Goal: Check status: Check status

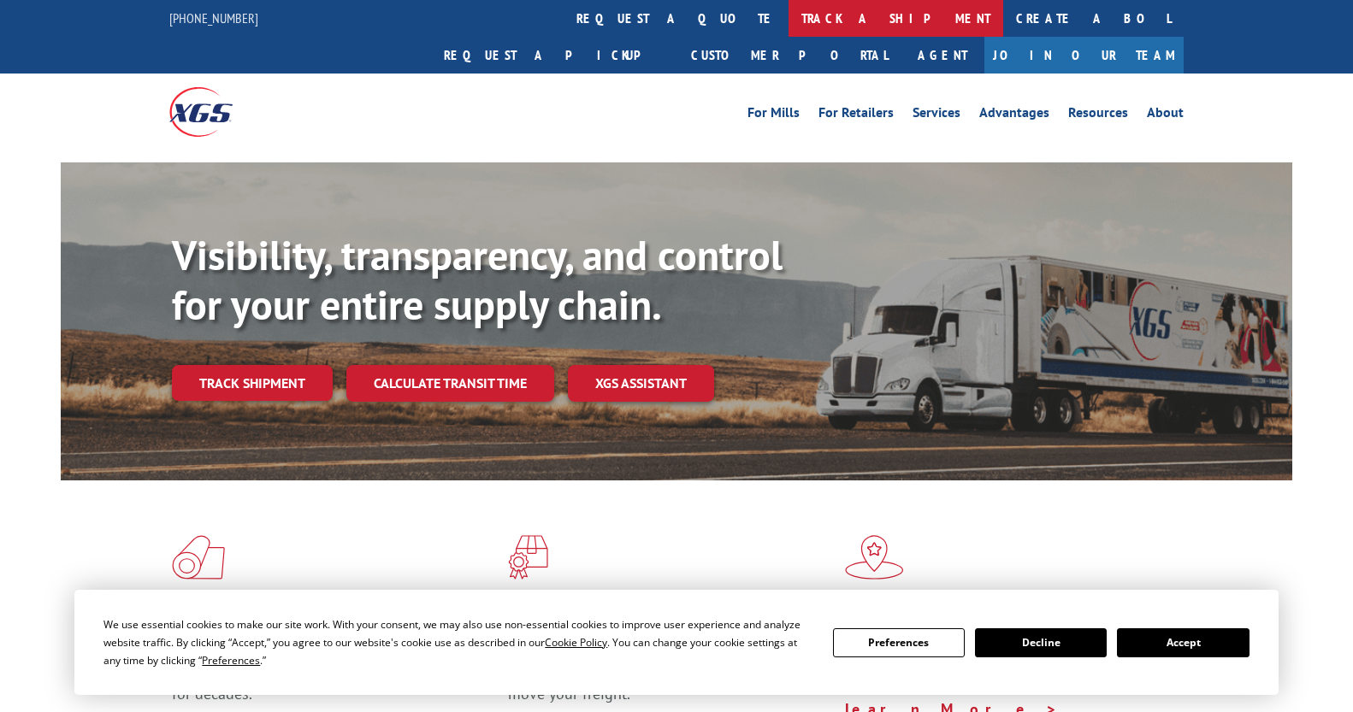
click at [789, 14] on link "track a shipment" at bounding box center [896, 18] width 215 height 37
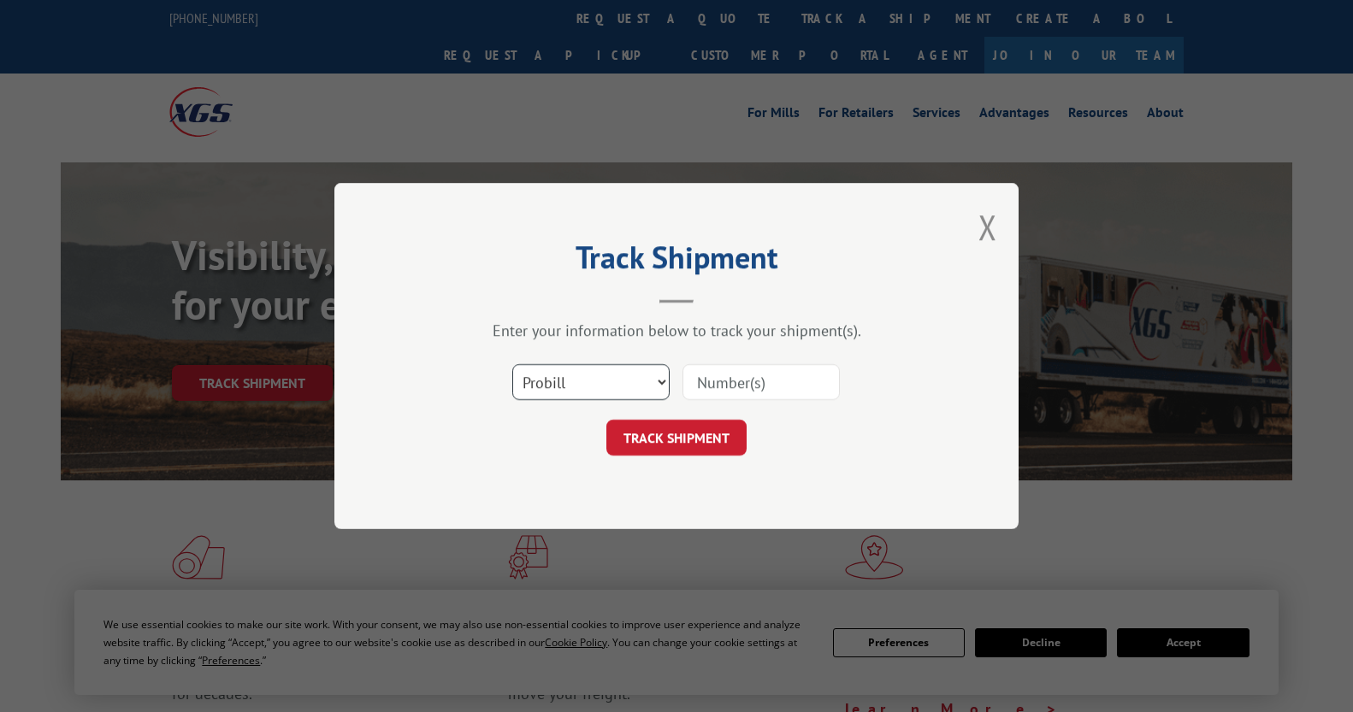
click at [558, 381] on select "Select category... Probill BOL PO" at bounding box center [590, 382] width 157 height 36
drag, startPoint x: 558, startPoint y: 381, endPoint x: 392, endPoint y: 316, distance: 178.2
click at [558, 381] on select "Select category... Probill BOL PO" at bounding box center [590, 382] width 157 height 36
click at [717, 381] on input at bounding box center [761, 382] width 157 height 36
type input "255168"
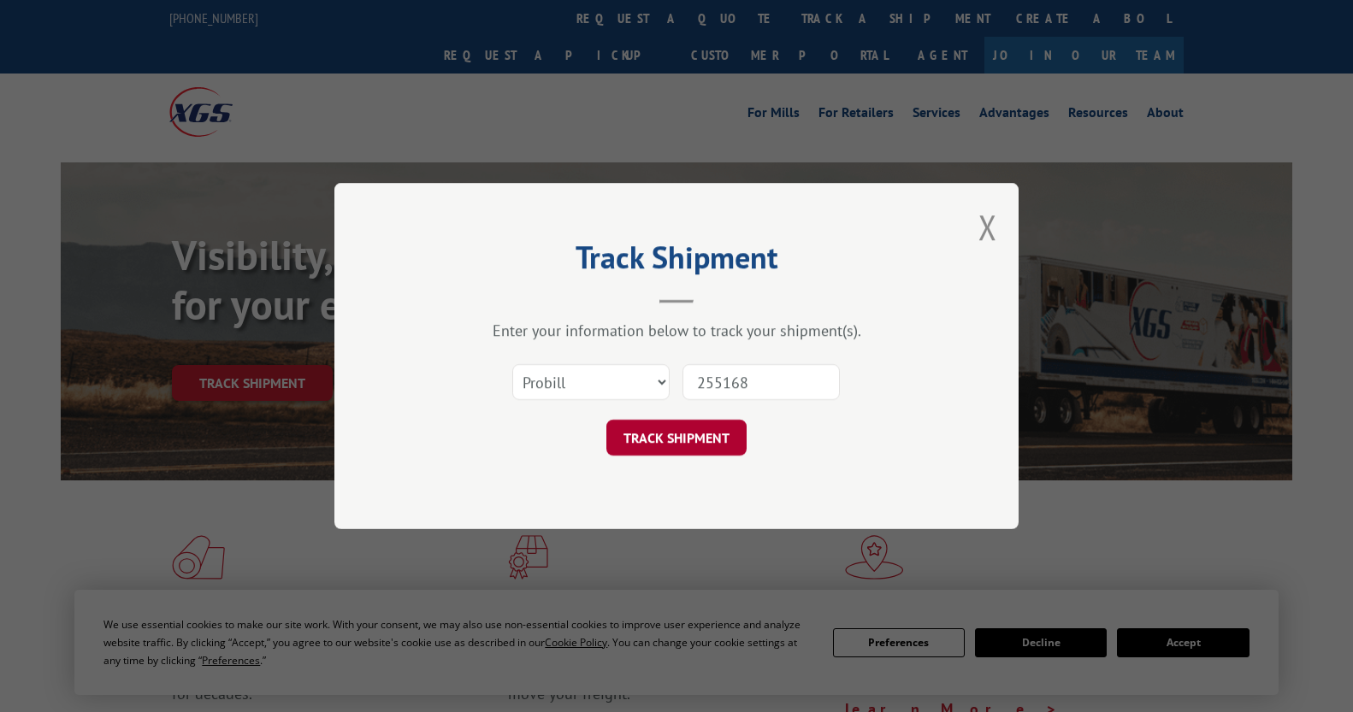
click at [654, 429] on button "TRACK SHIPMENT" at bounding box center [676, 438] width 140 height 36
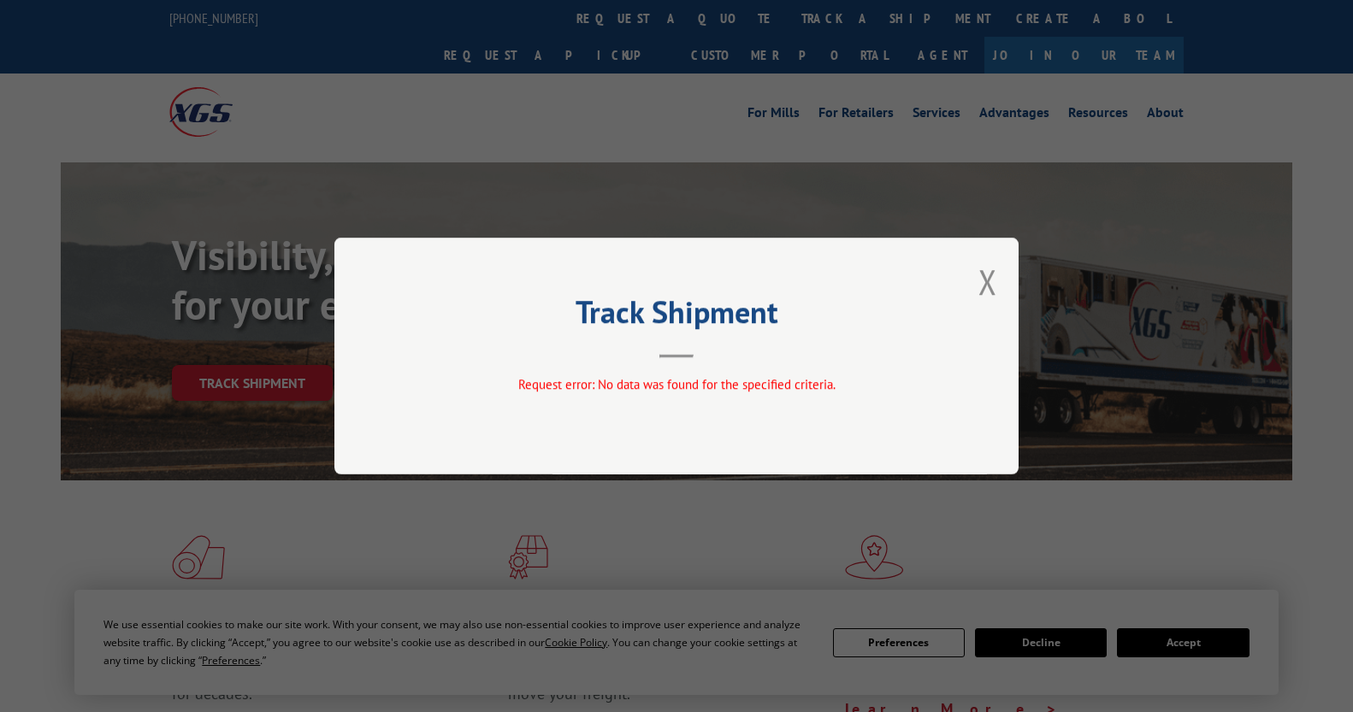
click at [997, 275] on div "Track Shipment Request error: No data was found for the specified criteria." at bounding box center [676, 356] width 684 height 237
click at [993, 254] on div "Track Shipment Request error: No data was found for the specified criteria." at bounding box center [676, 356] width 684 height 237
click at [977, 290] on div "Track Shipment Request error: No data was found for the specified criteria." at bounding box center [676, 356] width 684 height 237
click at [990, 281] on button "Close modal" at bounding box center [987, 281] width 19 height 45
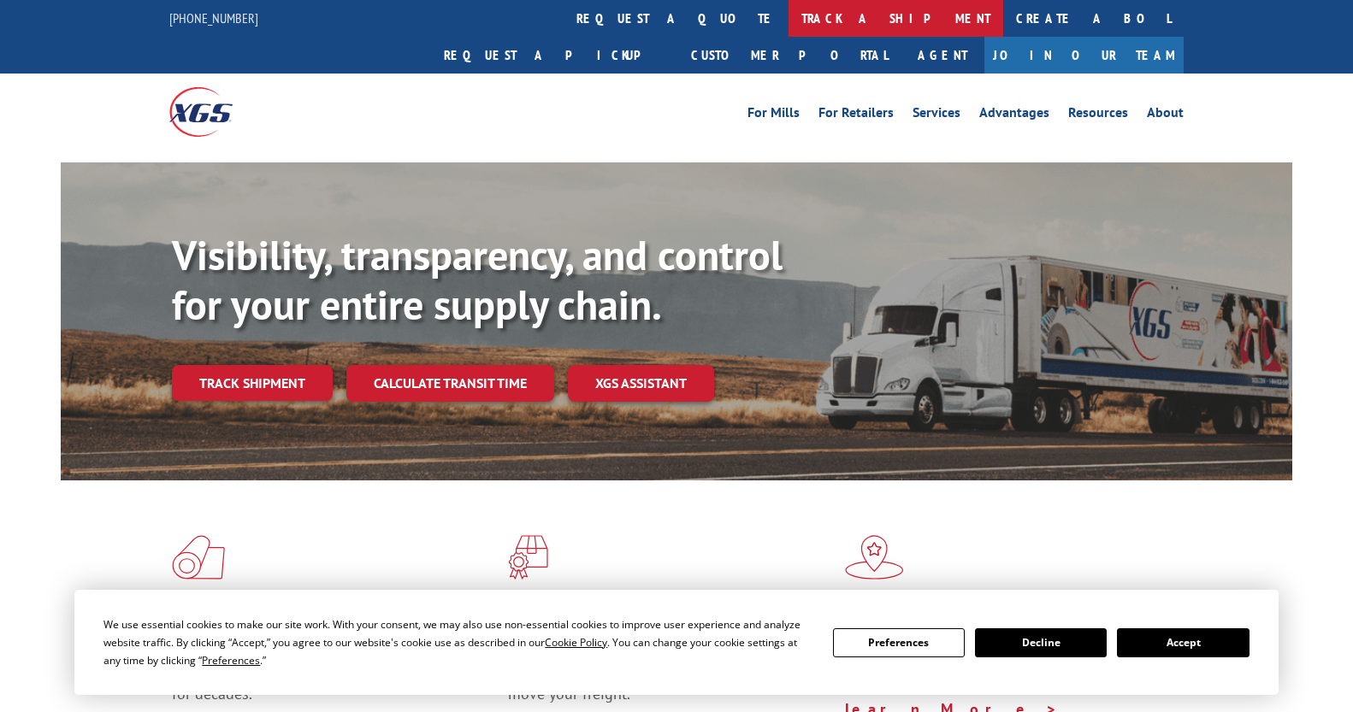
click at [789, 17] on link "track a shipment" at bounding box center [896, 18] width 215 height 37
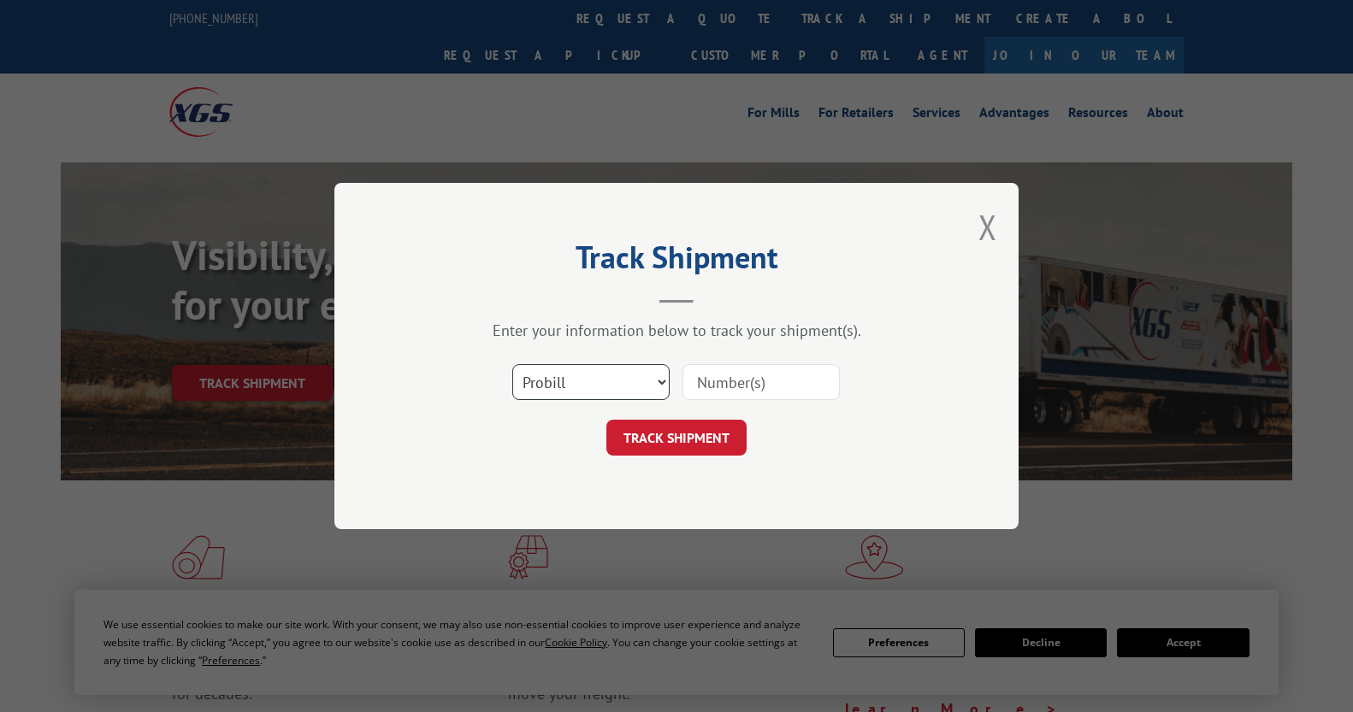
click at [645, 389] on select "Select category... Probill BOL PO" at bounding box center [590, 382] width 157 height 36
select select "bol"
click at [512, 364] on select "Select category... Probill BOL PO" at bounding box center [590, 382] width 157 height 36
click at [732, 382] on input at bounding box center [761, 382] width 157 height 36
type input "255168"
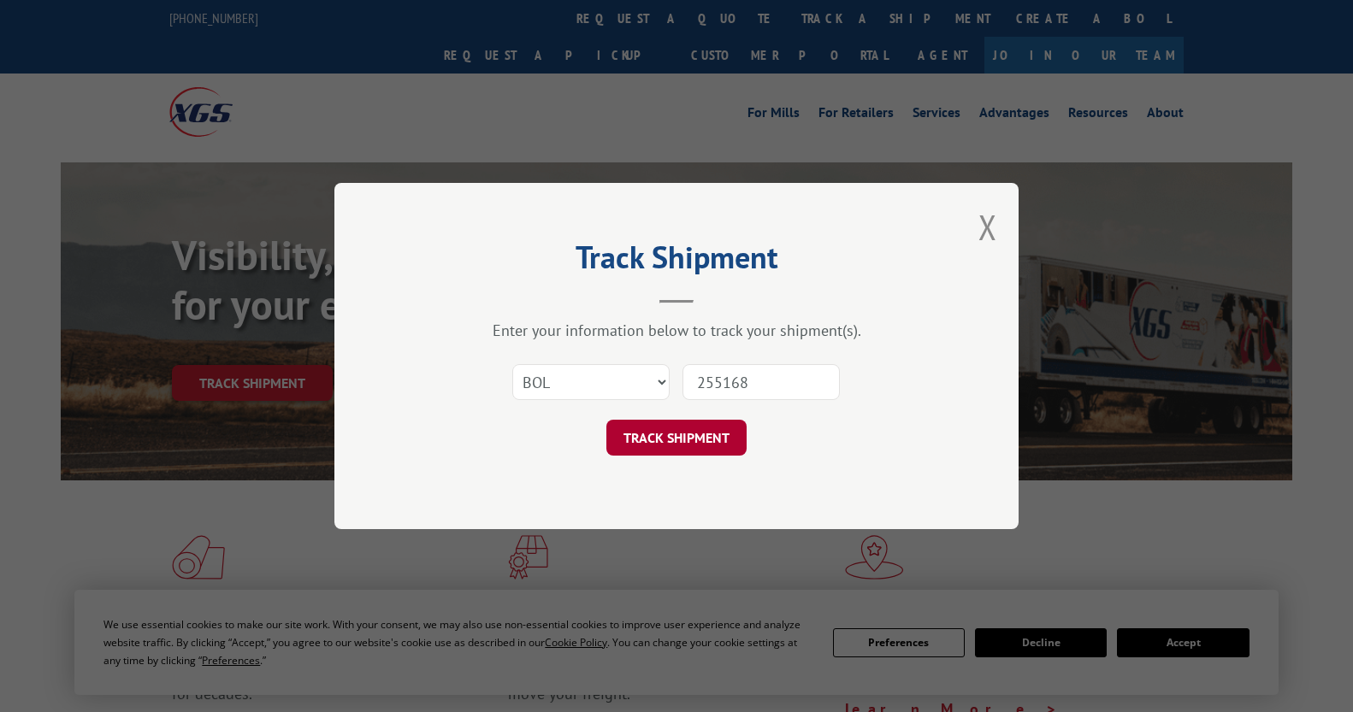
click at [675, 451] on button "TRACK SHIPMENT" at bounding box center [676, 438] width 140 height 36
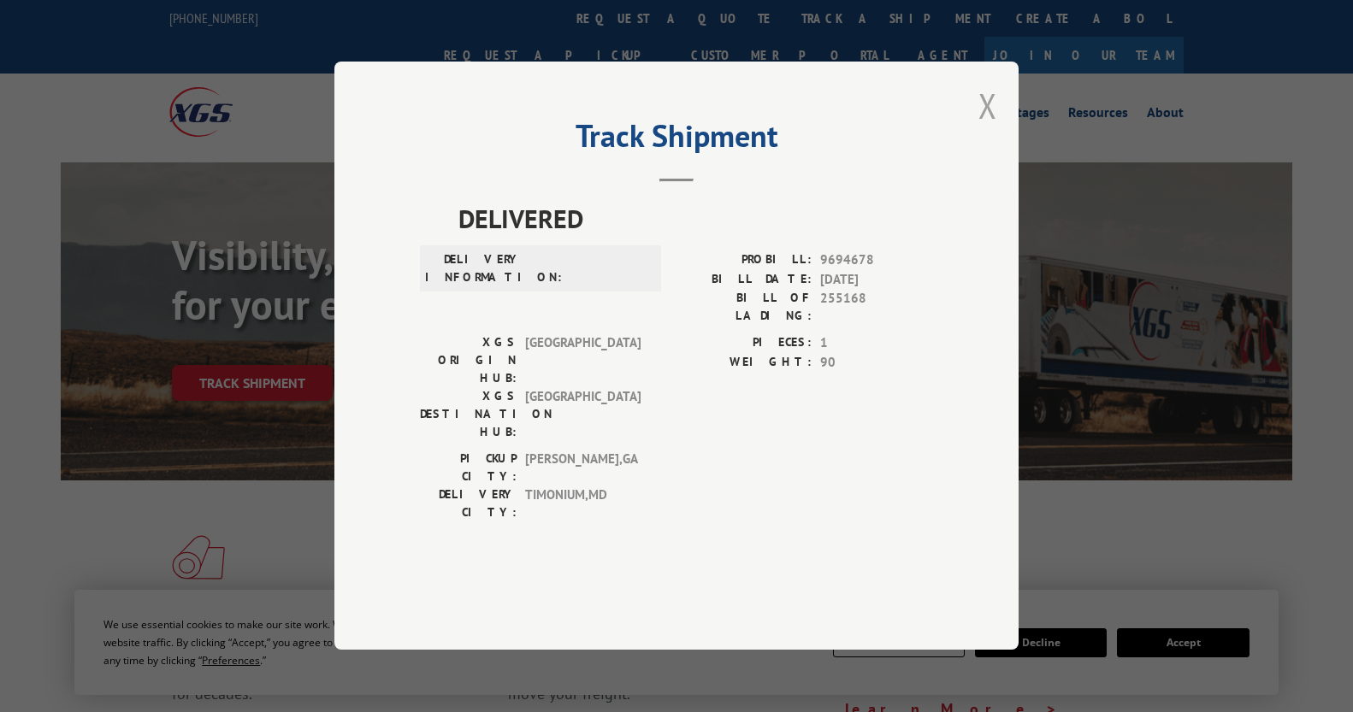
click at [995, 128] on button "Close modal" at bounding box center [987, 105] width 19 height 45
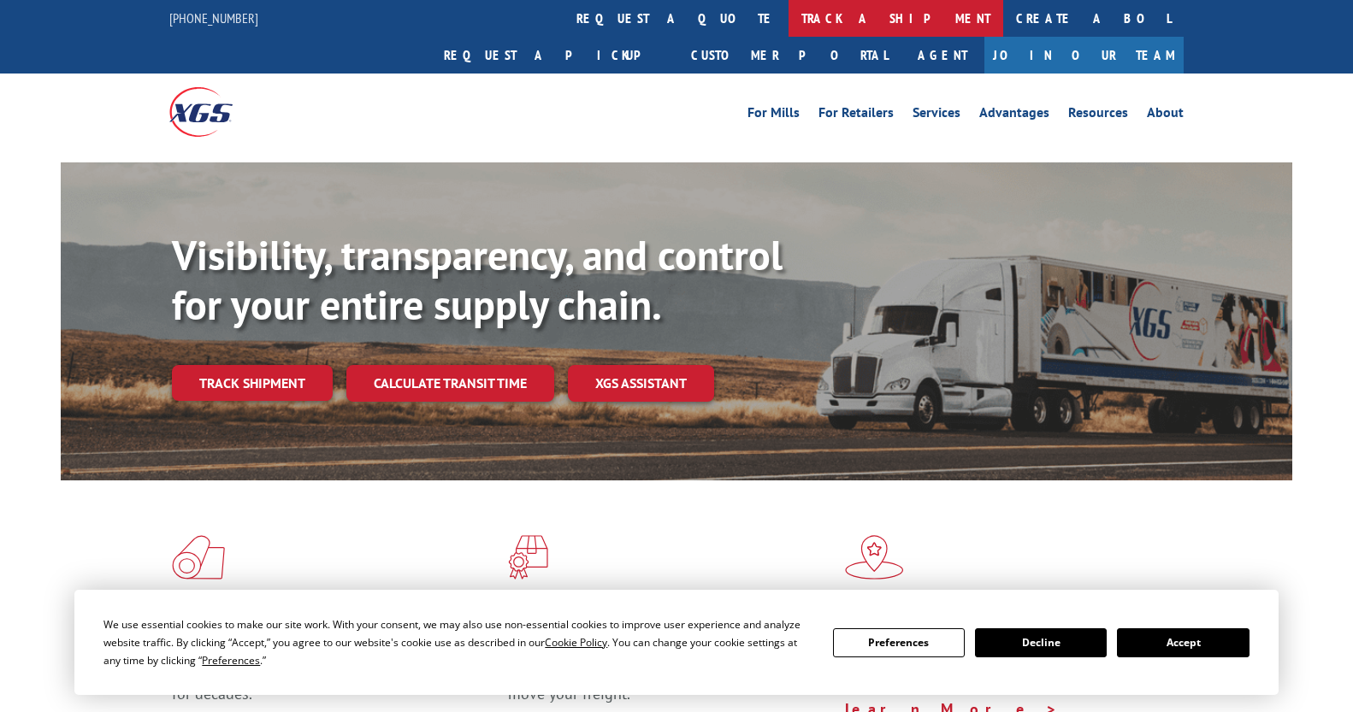
click at [789, 28] on link "track a shipment" at bounding box center [896, 18] width 215 height 37
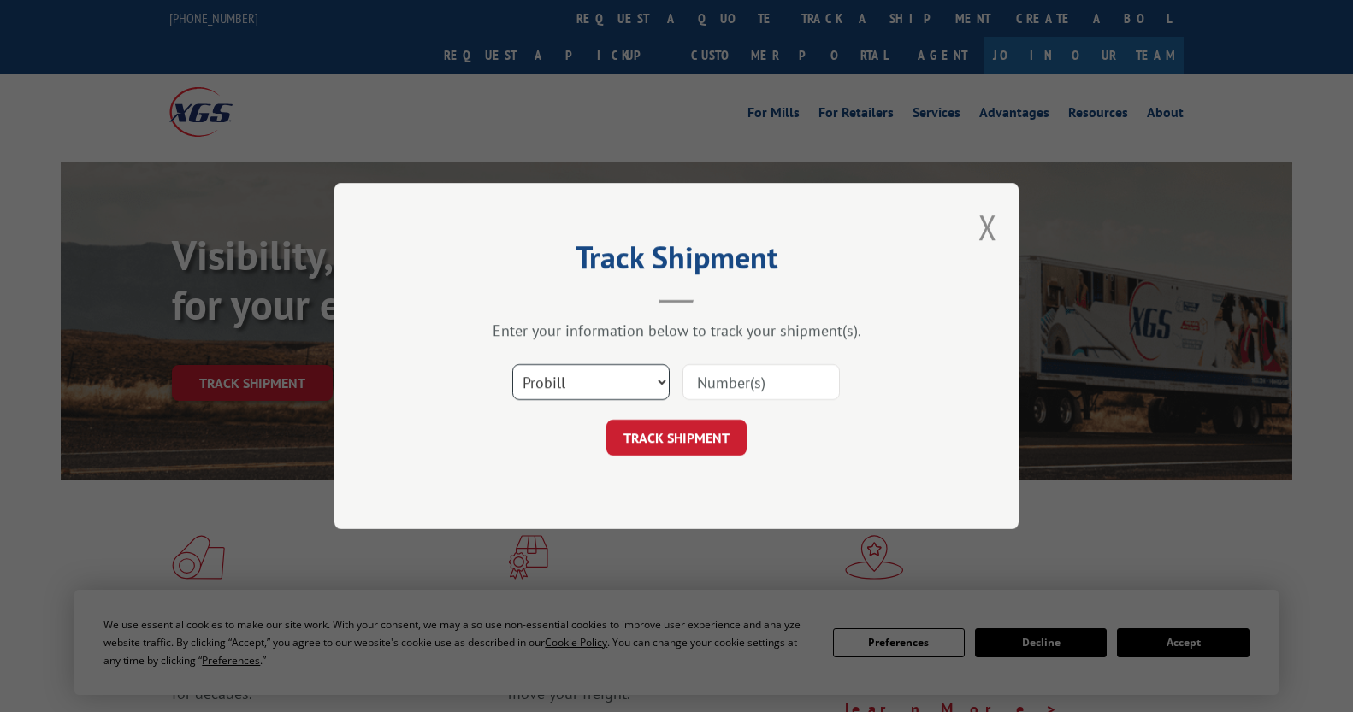
click at [638, 384] on select "Select category... Probill BOL PO" at bounding box center [590, 382] width 157 height 36
select select "po"
click at [512, 364] on select "Select category... Probill BOL PO" at bounding box center [590, 382] width 157 height 36
click at [725, 378] on input at bounding box center [761, 382] width 157 height 36
type input "294611169"
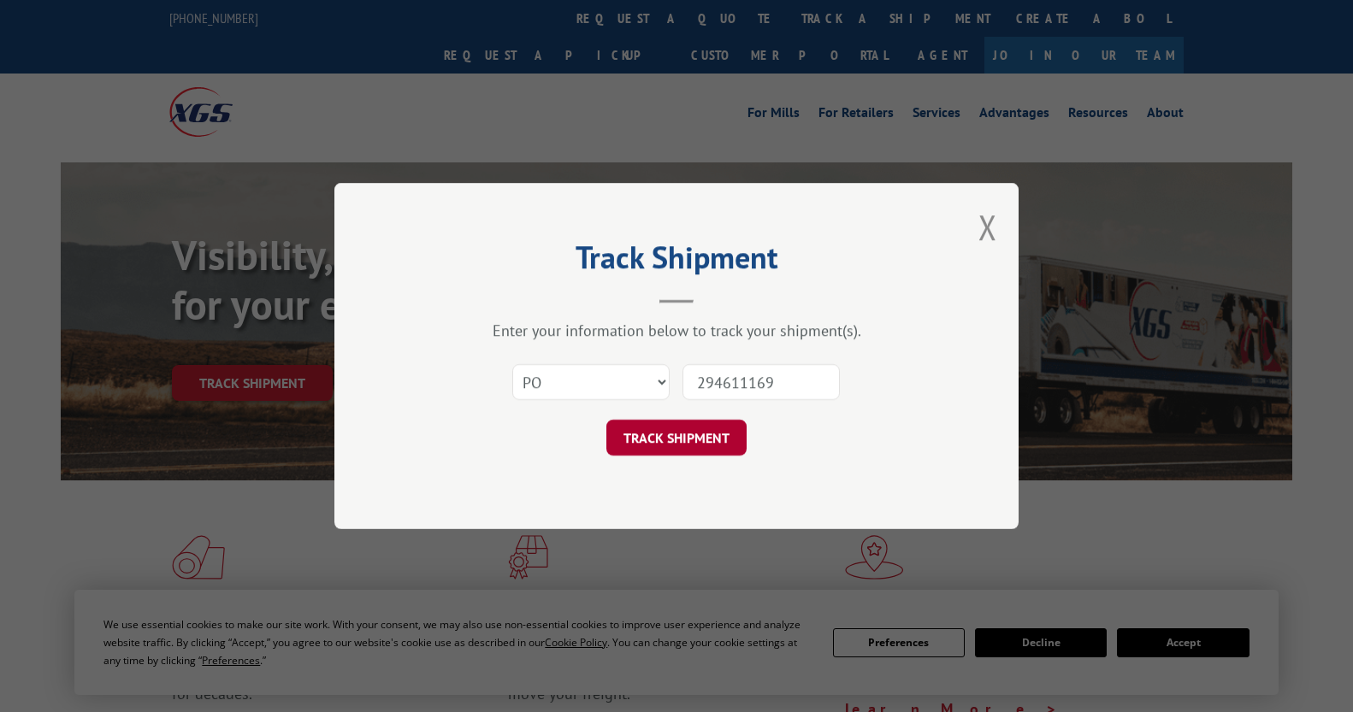
click at [676, 446] on button "TRACK SHIPMENT" at bounding box center [676, 438] width 140 height 36
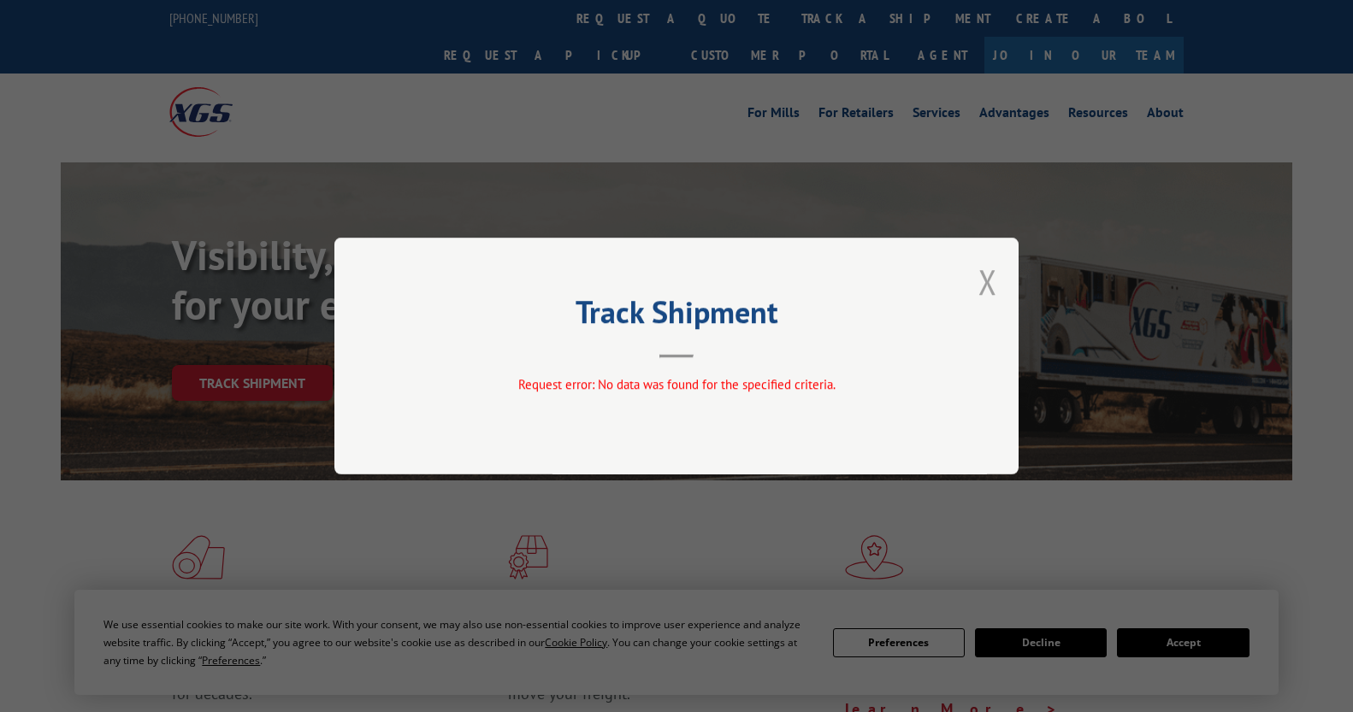
click at [992, 266] on button "Close modal" at bounding box center [987, 281] width 19 height 45
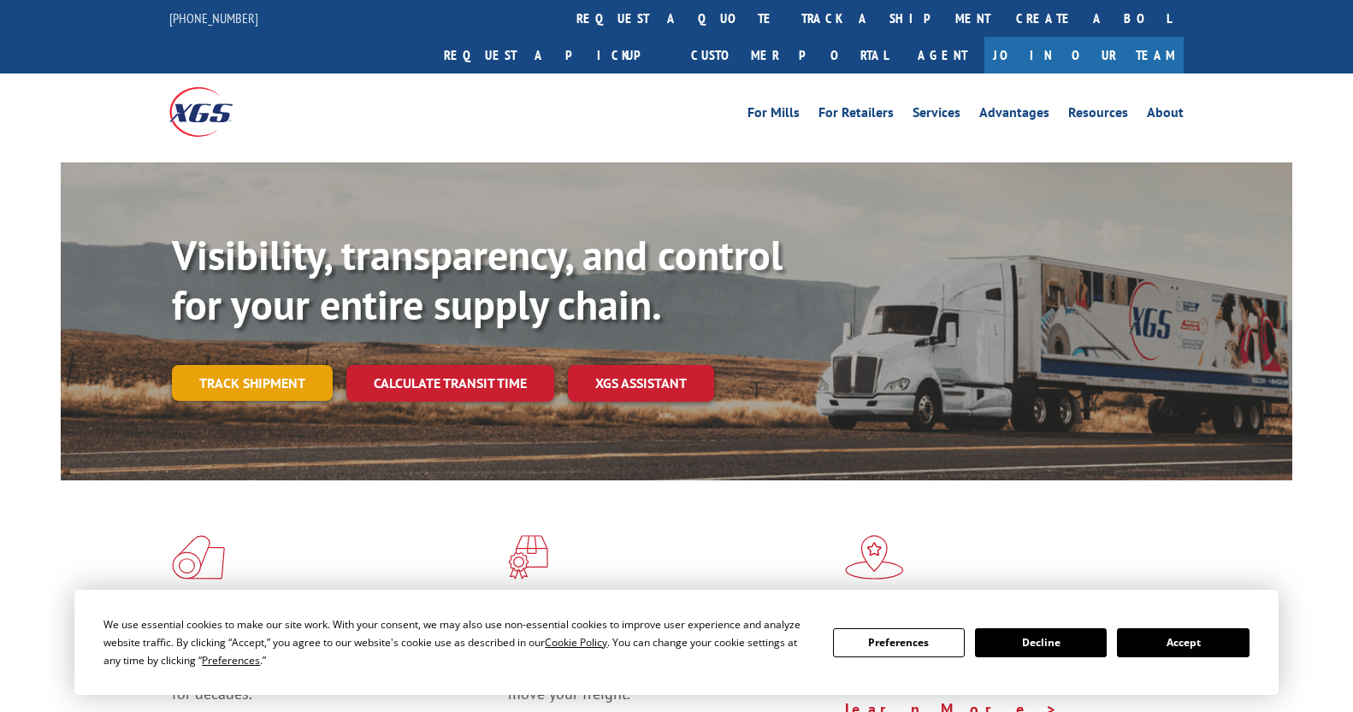
click at [217, 365] on link "Track shipment" at bounding box center [252, 383] width 161 height 36
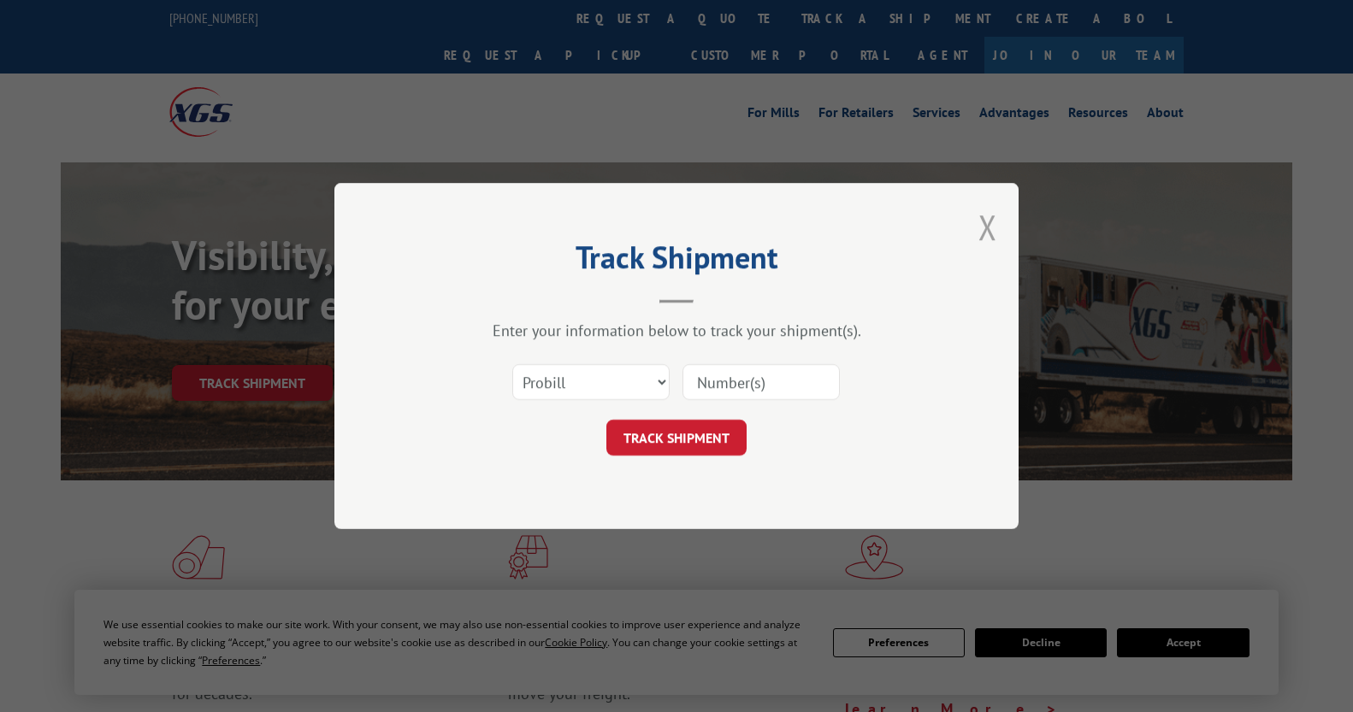
click at [988, 232] on button "Close modal" at bounding box center [987, 226] width 19 height 45
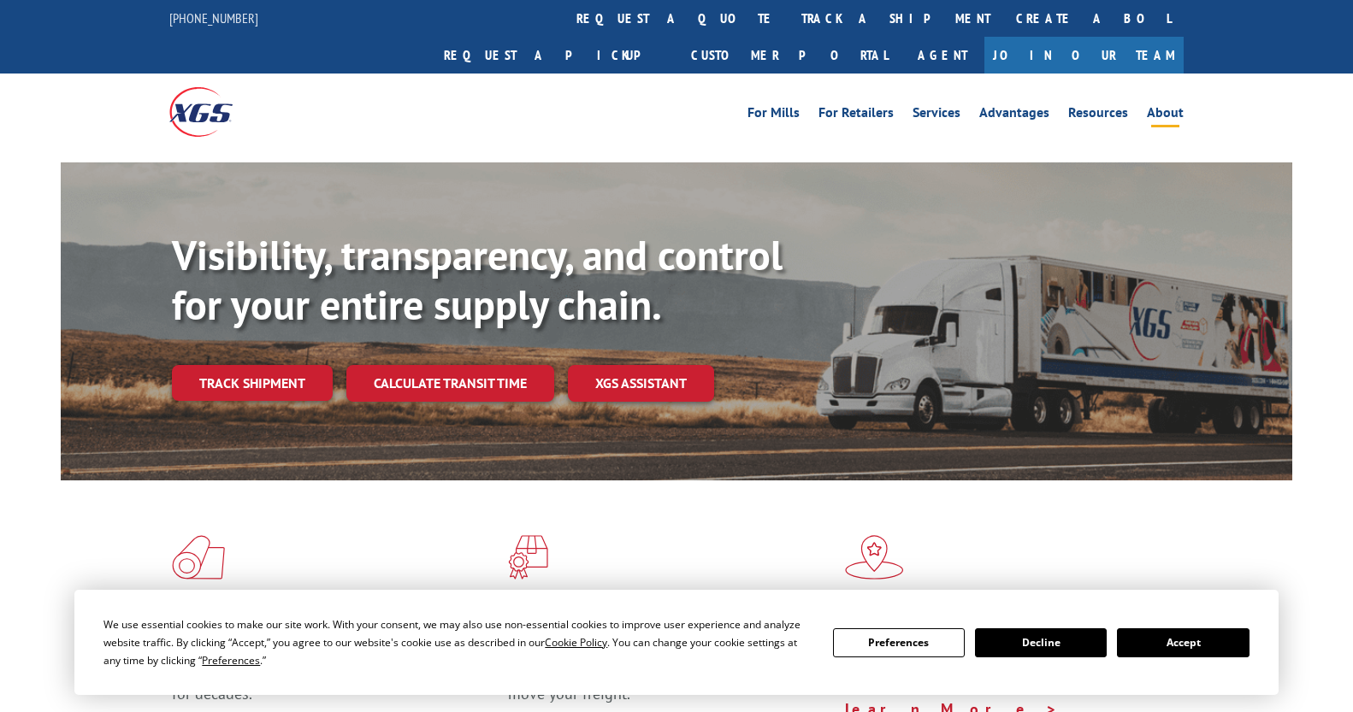
click at [1163, 106] on link "About" at bounding box center [1165, 115] width 37 height 19
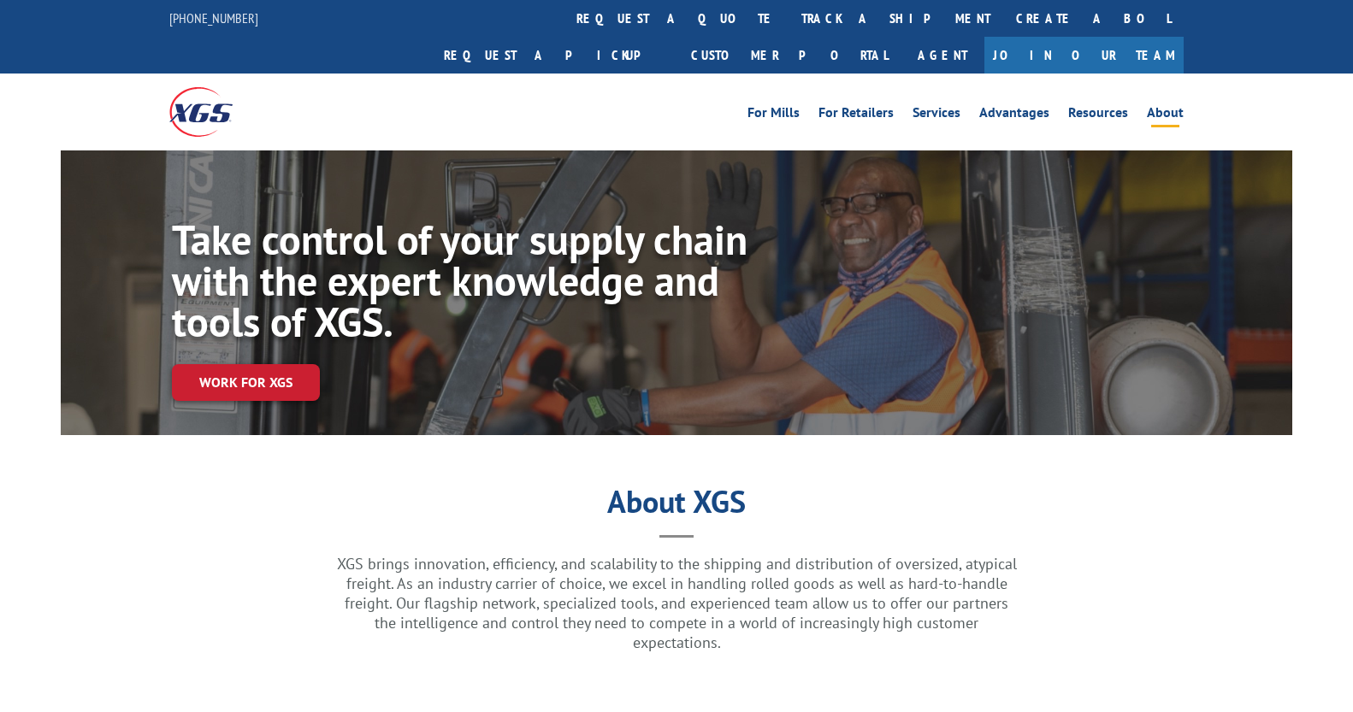
click at [163, 502] on div "About XGS" at bounding box center [676, 522] width 1083 height 64
